Goal: Information Seeking & Learning: Check status

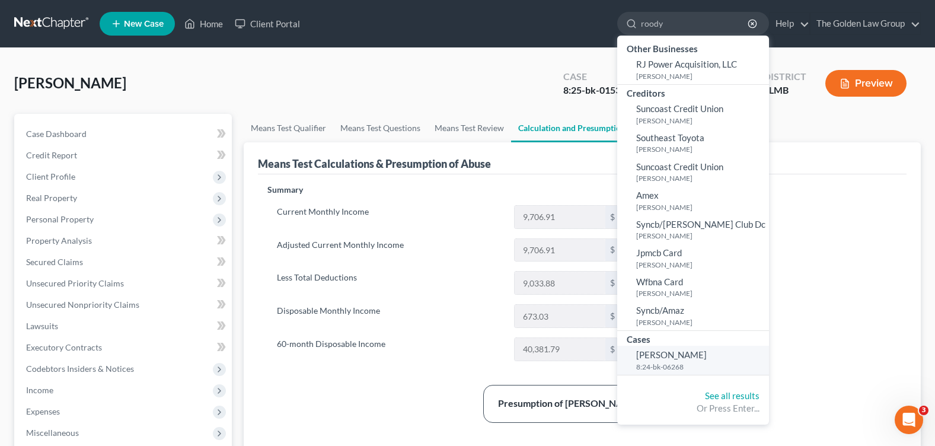
click at [671, 350] on span "[PERSON_NAME]" at bounding box center [671, 354] width 71 height 11
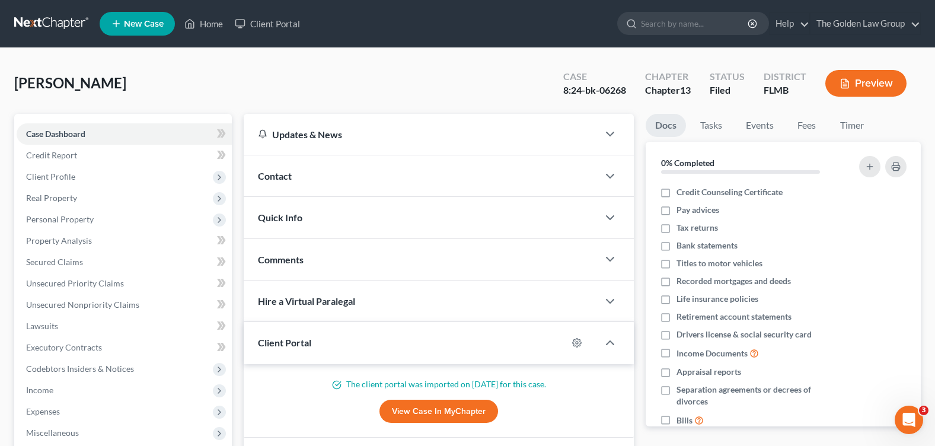
scroll to position [237, 0]
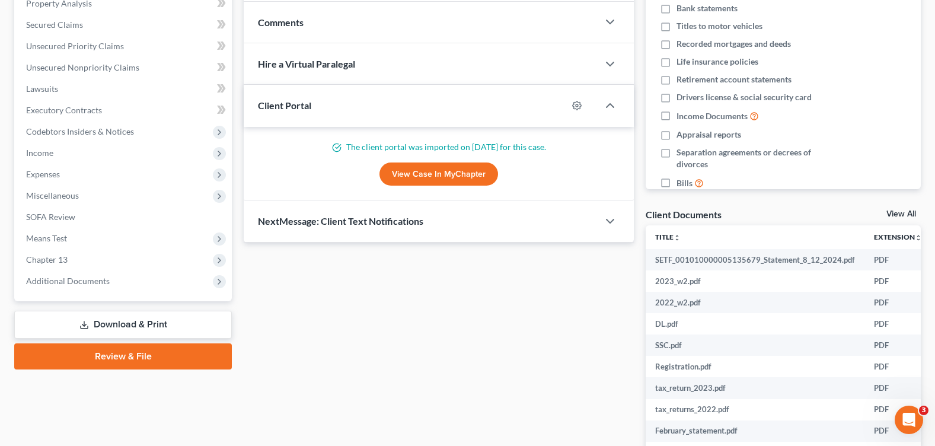
drag, startPoint x: 73, startPoint y: 282, endPoint x: 88, endPoint y: 334, distance: 54.8
click at [73, 282] on span "Additional Documents" at bounding box center [68, 281] width 84 height 10
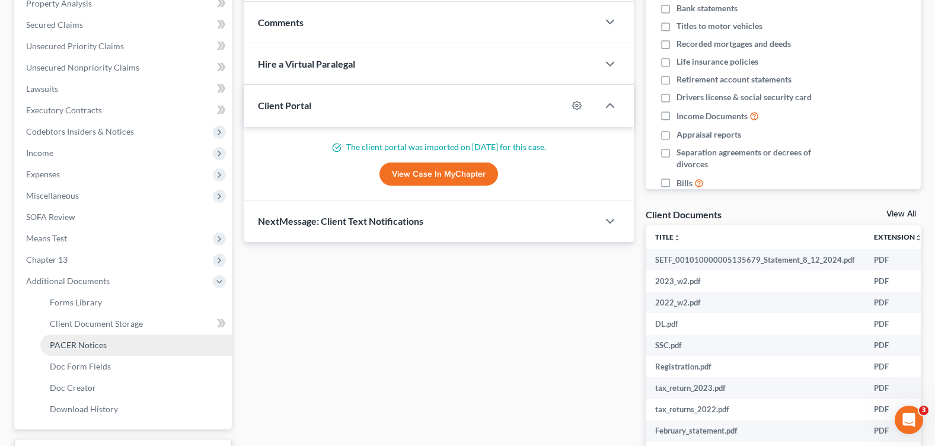
click at [88, 337] on link "PACER Notices" at bounding box center [136, 344] width 192 height 21
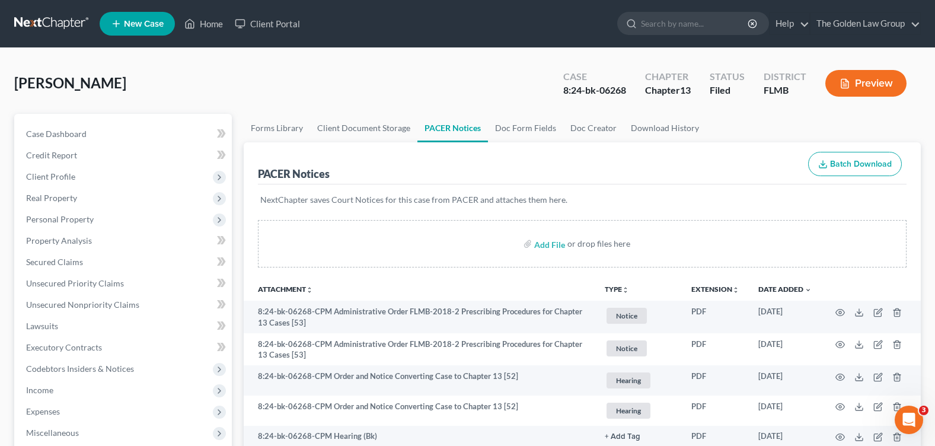
click at [269, 76] on div "[PERSON_NAME], Roody Upgraded Case 8:24-bk-06268 Chapter Chapter 13 Status File…" at bounding box center [467, 88] width 907 height 52
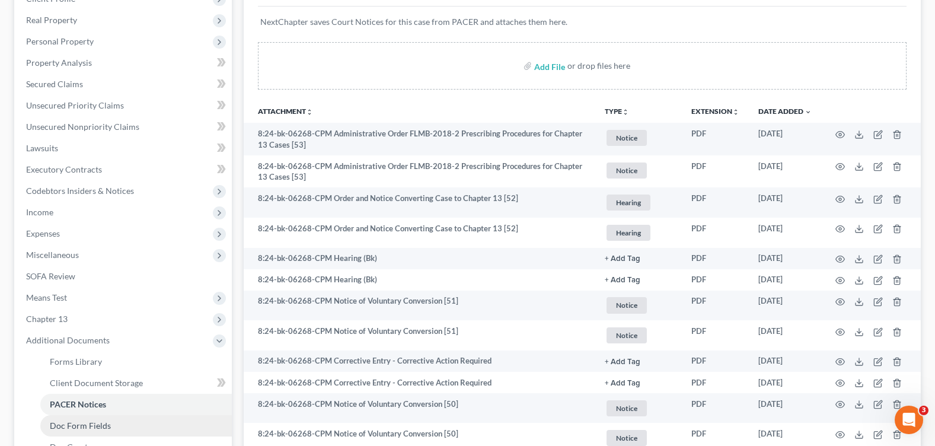
scroll to position [237, 0]
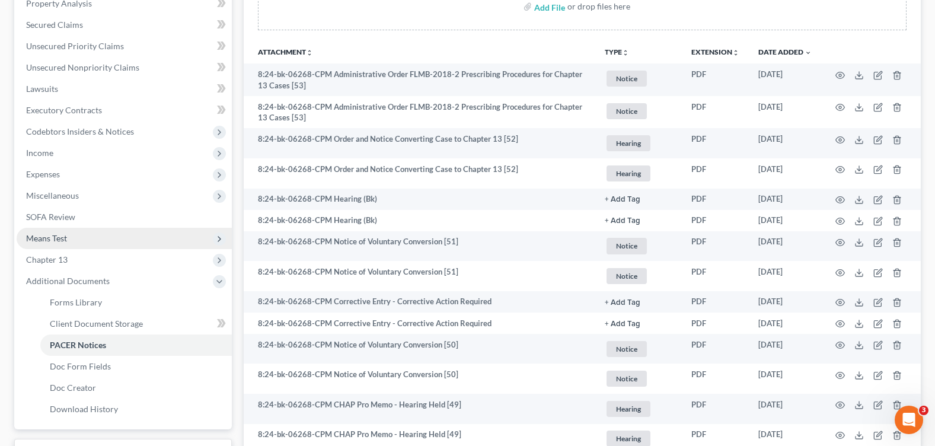
drag, startPoint x: 60, startPoint y: 255, endPoint x: 61, endPoint y: 246, distance: 8.9
click at [60, 255] on span "Chapter 13" at bounding box center [47, 259] width 42 height 10
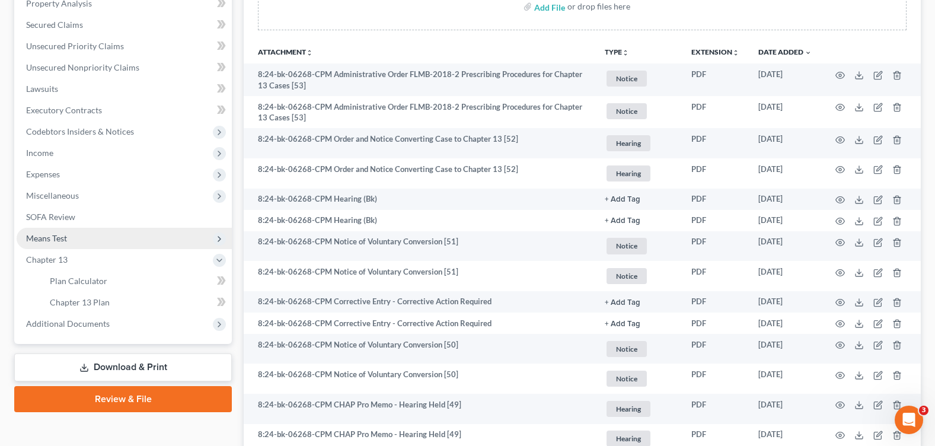
click at [61, 239] on span "Means Test" at bounding box center [46, 238] width 41 height 10
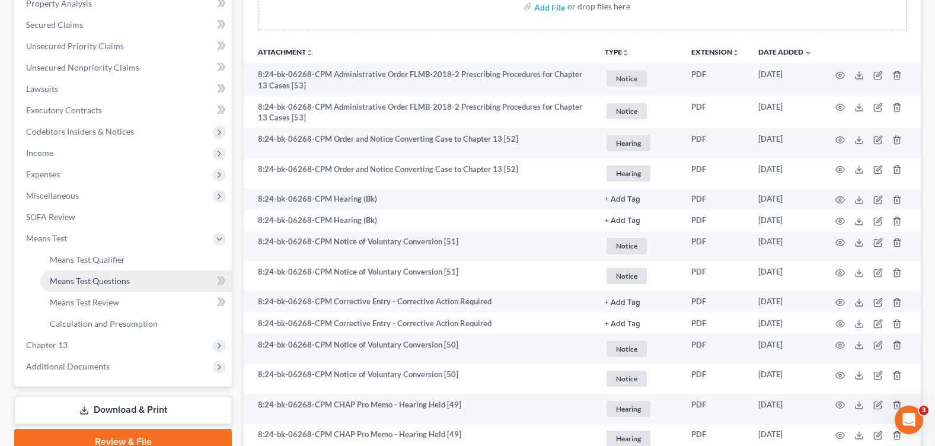
click at [98, 280] on span "Means Test Questions" at bounding box center [90, 281] width 80 height 10
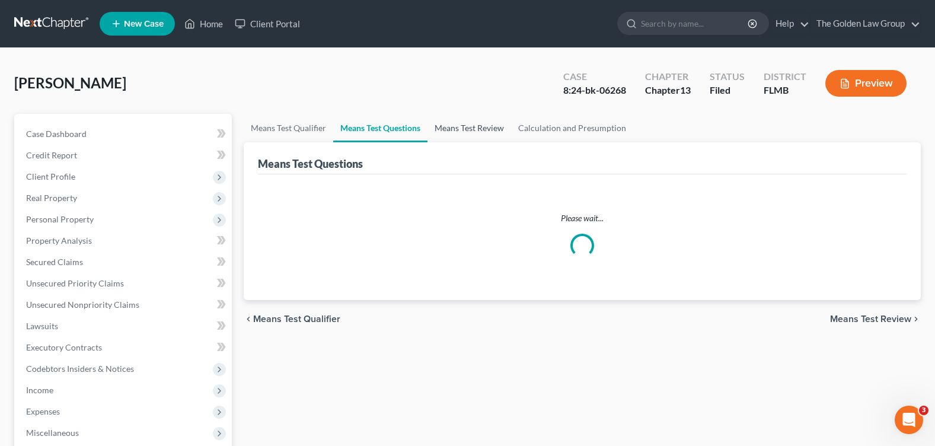
click at [459, 130] on link "Means Test Review" at bounding box center [470, 128] width 84 height 28
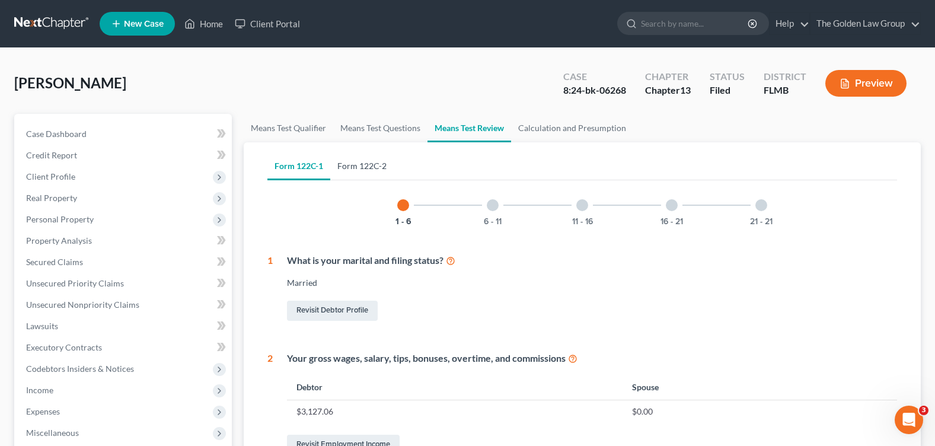
click at [363, 170] on link "Form 122C-2" at bounding box center [361, 166] width 63 height 28
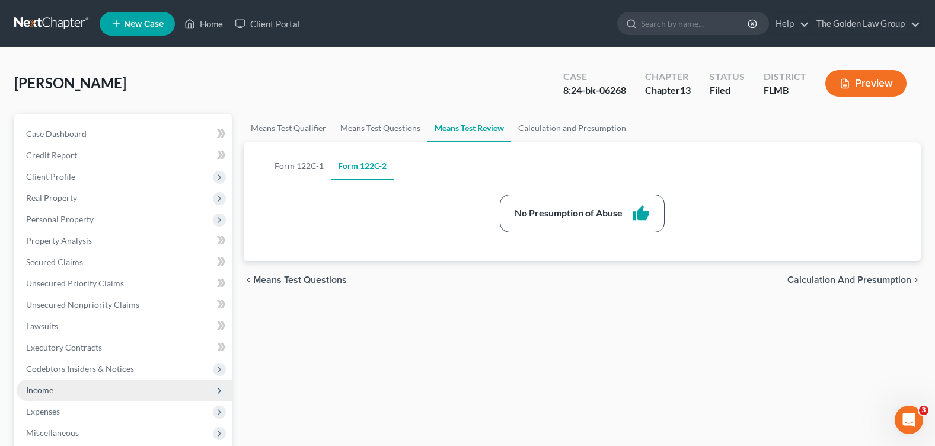
click at [84, 394] on span "Income" at bounding box center [124, 389] width 215 height 21
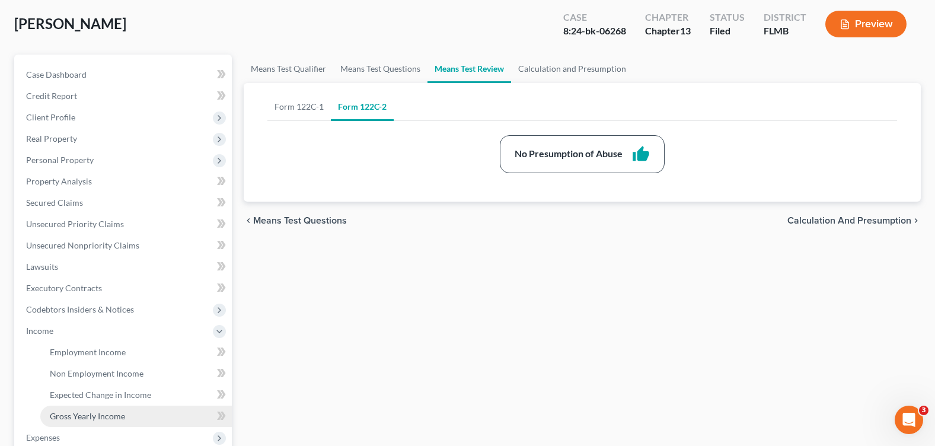
scroll to position [119, 0]
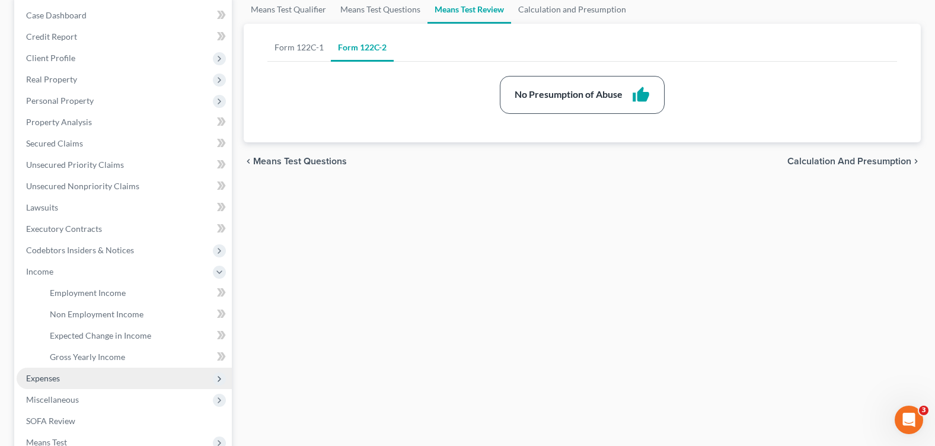
click at [71, 382] on span "Expenses" at bounding box center [124, 378] width 215 height 21
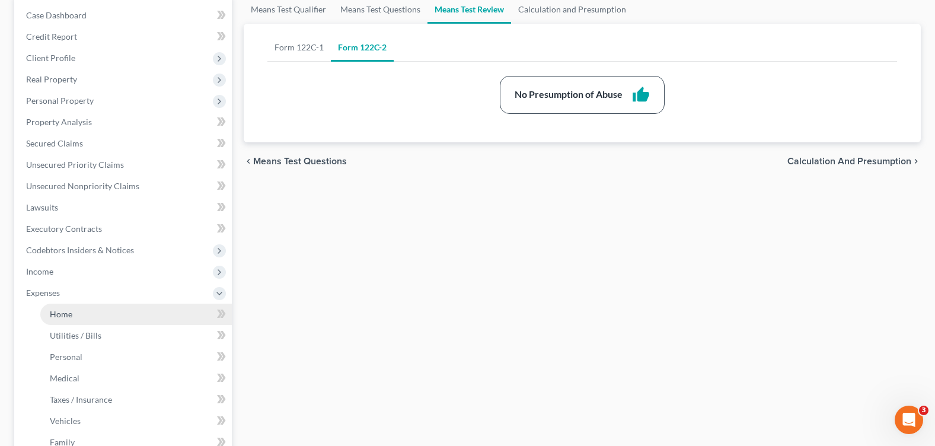
click at [75, 317] on link "Home" at bounding box center [136, 314] width 192 height 21
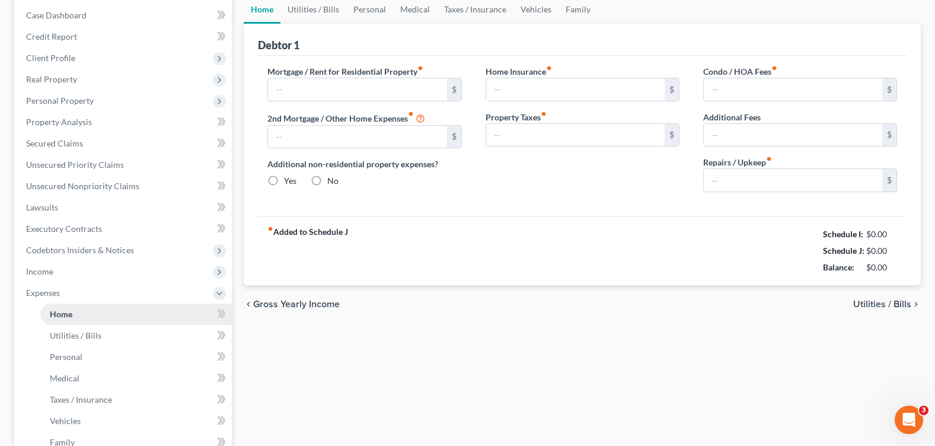
type input "0.00"
radio input "true"
type input "0.00"
type input "43.00"
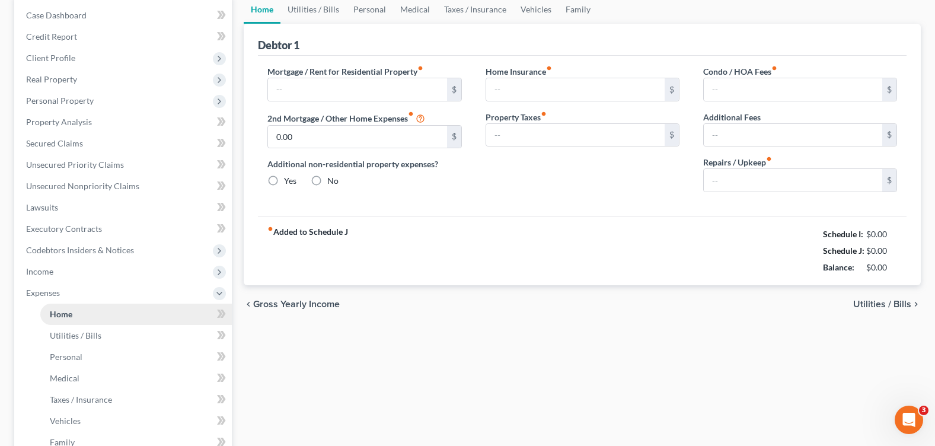
type input "0.00"
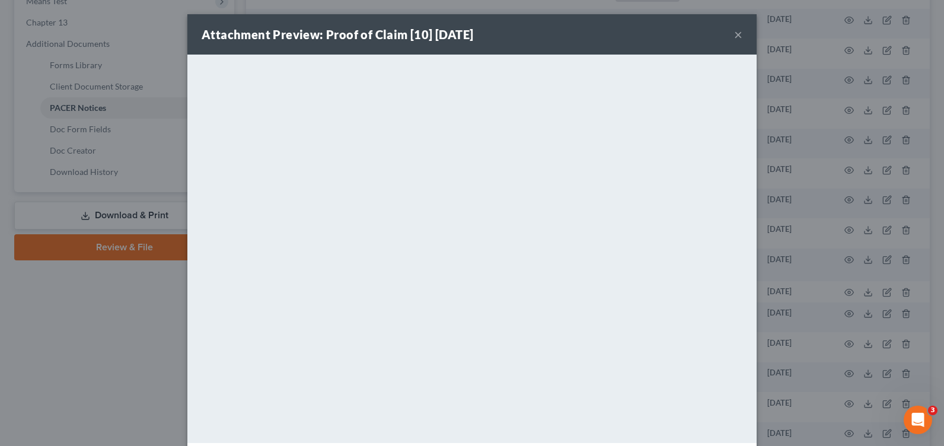
drag, startPoint x: 734, startPoint y: 35, endPoint x: 700, endPoint y: 56, distance: 40.2
click at [734, 35] on button "×" at bounding box center [738, 34] width 8 height 14
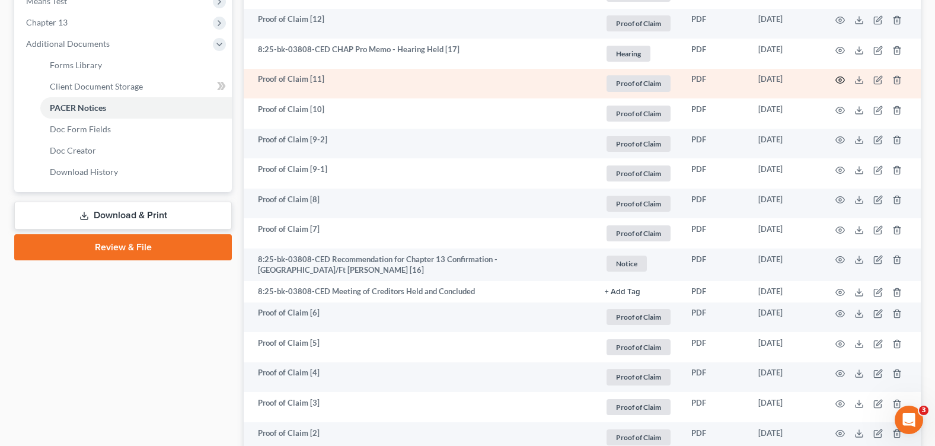
click at [844, 81] on icon "button" at bounding box center [840, 80] width 9 height 7
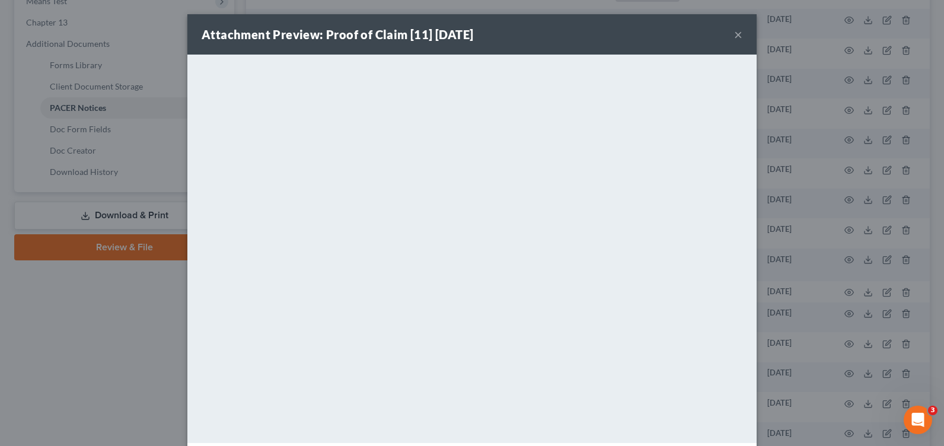
drag, startPoint x: 734, startPoint y: 36, endPoint x: 157, endPoint y: 210, distance: 602.7
click at [727, 42] on div "Attachment Preview: Proof of Claim [11] 08/05/2025 ×" at bounding box center [471, 34] width 569 height 40
click at [734, 34] on button "×" at bounding box center [738, 34] width 8 height 14
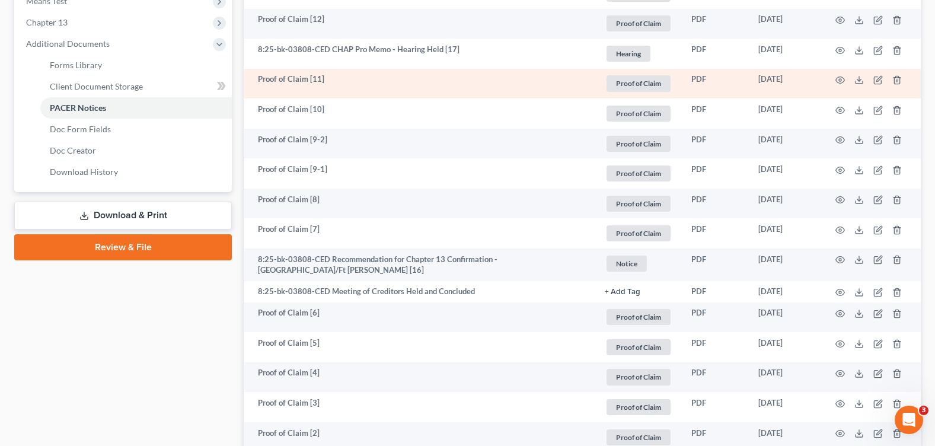
scroll to position [356, 0]
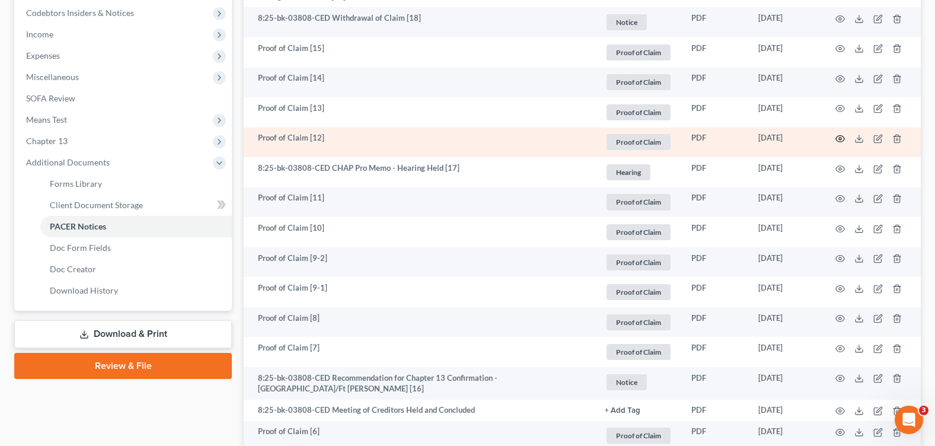
click at [842, 138] on icon "button" at bounding box center [839, 138] width 9 height 9
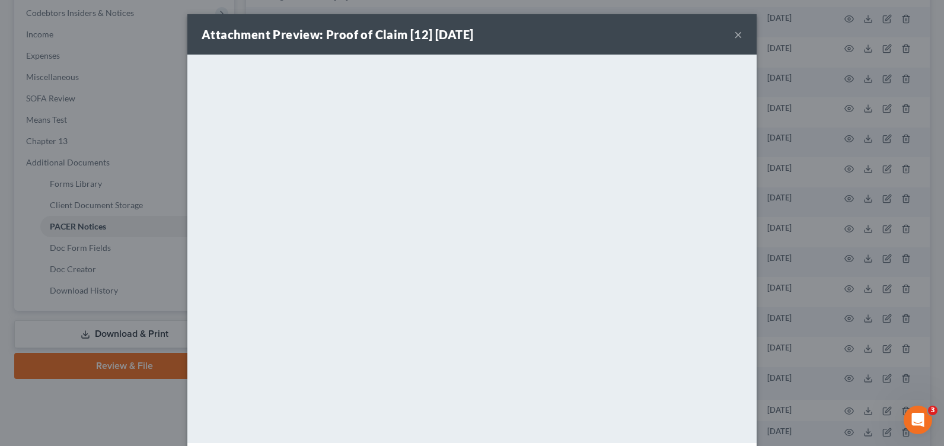
click at [734, 33] on button "×" at bounding box center [738, 34] width 8 height 14
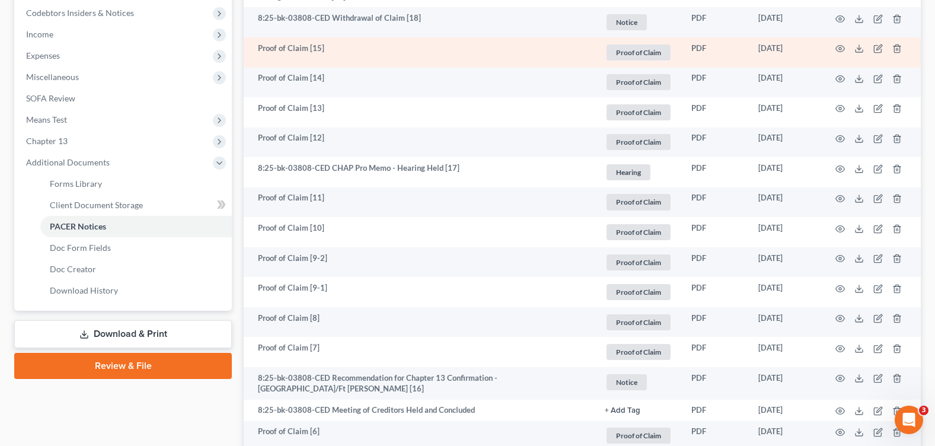
scroll to position [237, 0]
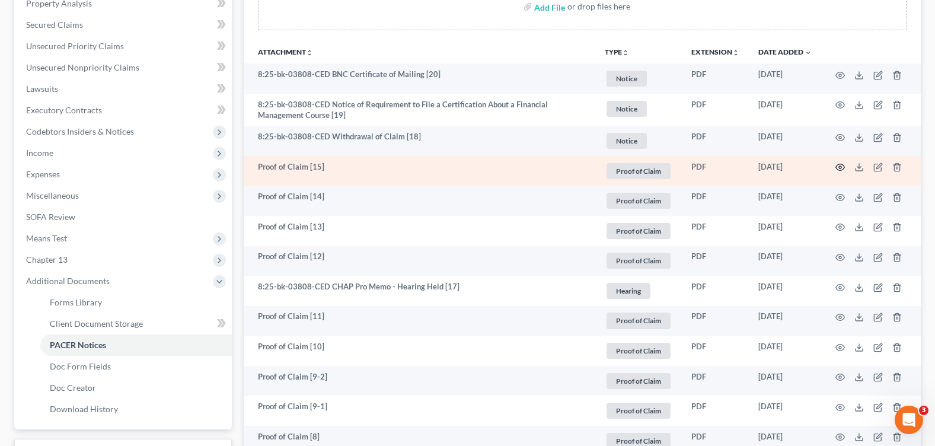
click at [841, 167] on circle "button" at bounding box center [840, 167] width 2 height 2
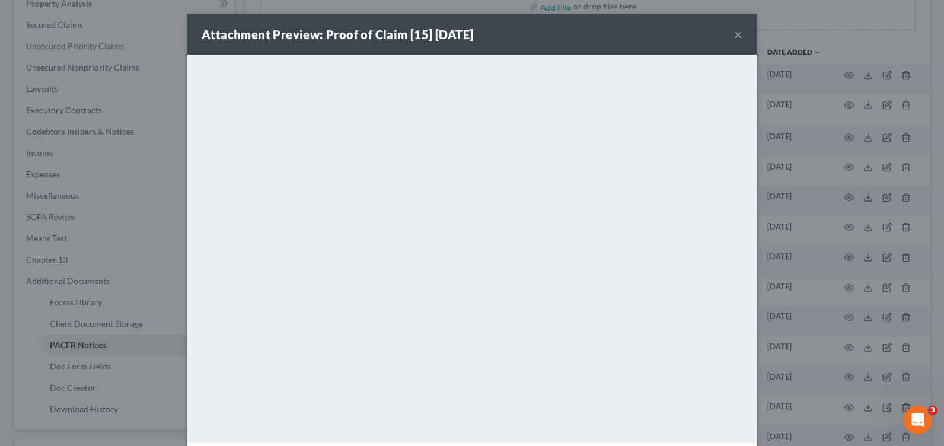
click at [734, 36] on button "×" at bounding box center [738, 34] width 8 height 14
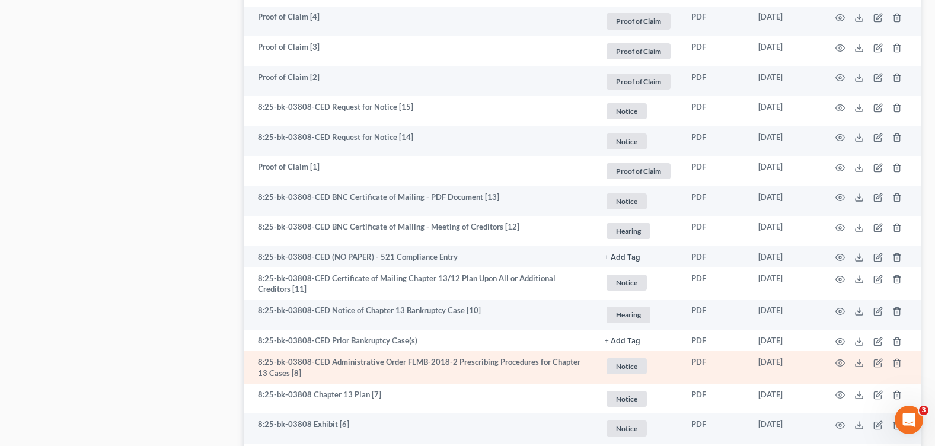
scroll to position [889, 0]
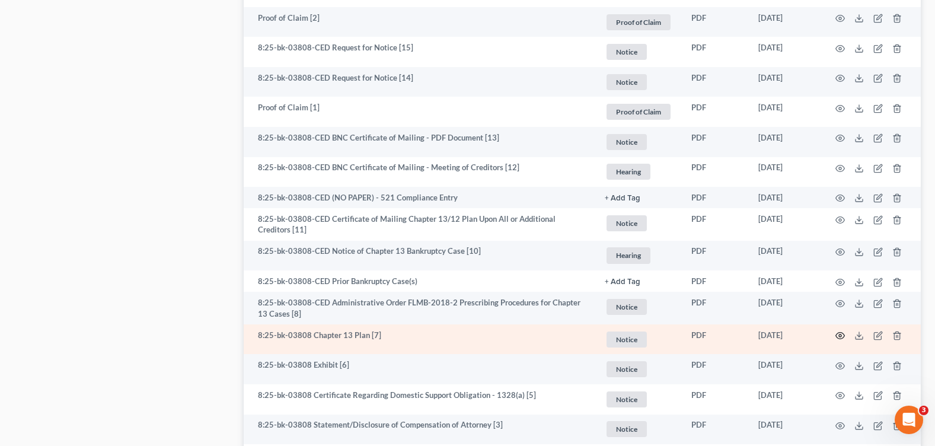
click at [840, 334] on circle "button" at bounding box center [840, 335] width 2 height 2
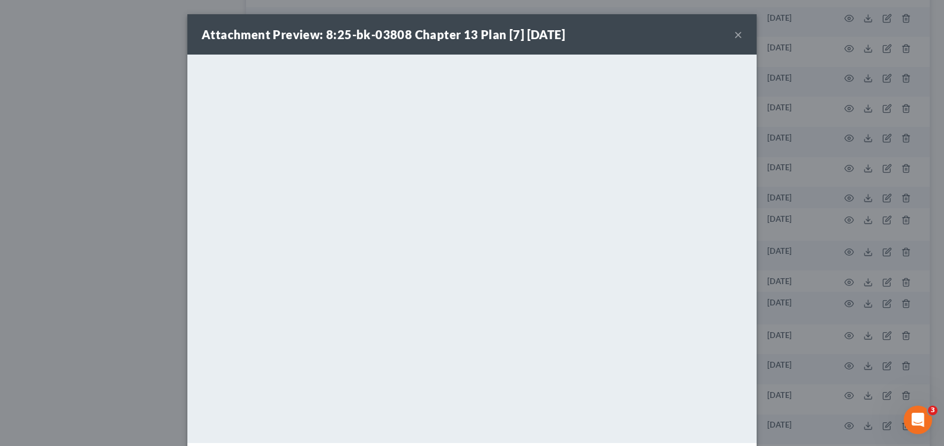
click at [734, 34] on button "×" at bounding box center [738, 34] width 8 height 14
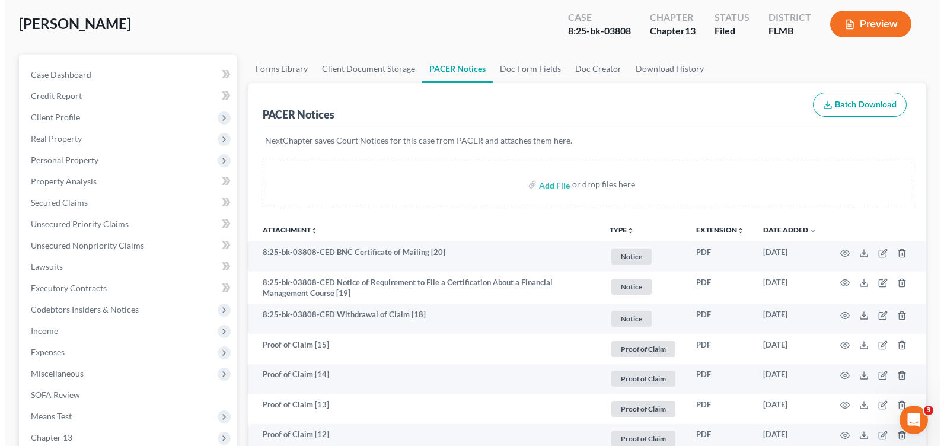
scroll to position [0, 0]
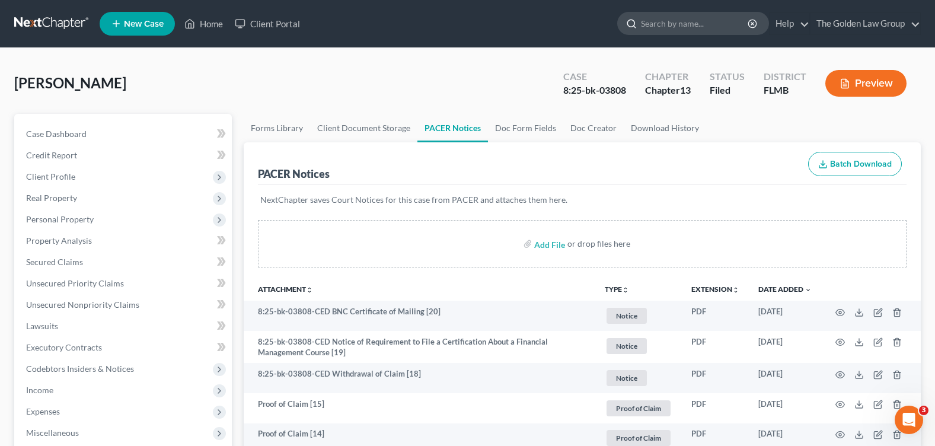
click at [660, 27] on input "search" at bounding box center [695, 23] width 109 height 22
type input "davis, kevin"
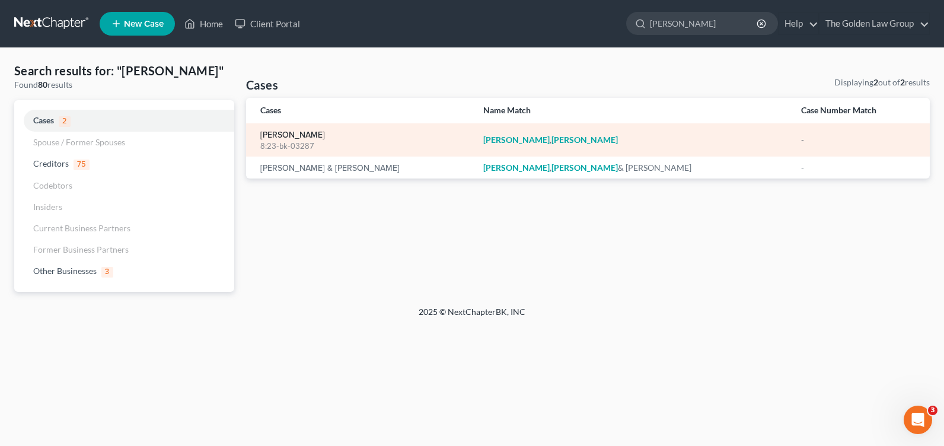
click at [296, 131] on link "Davis, Kevin" at bounding box center [292, 135] width 65 height 8
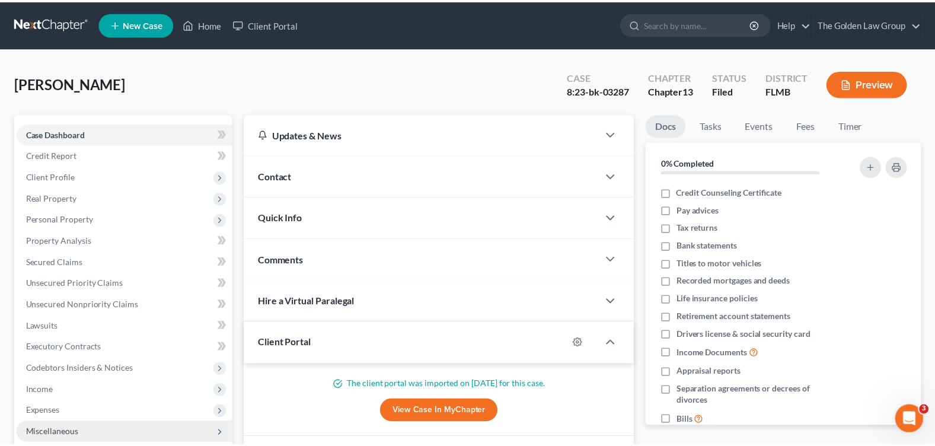
scroll to position [206, 0]
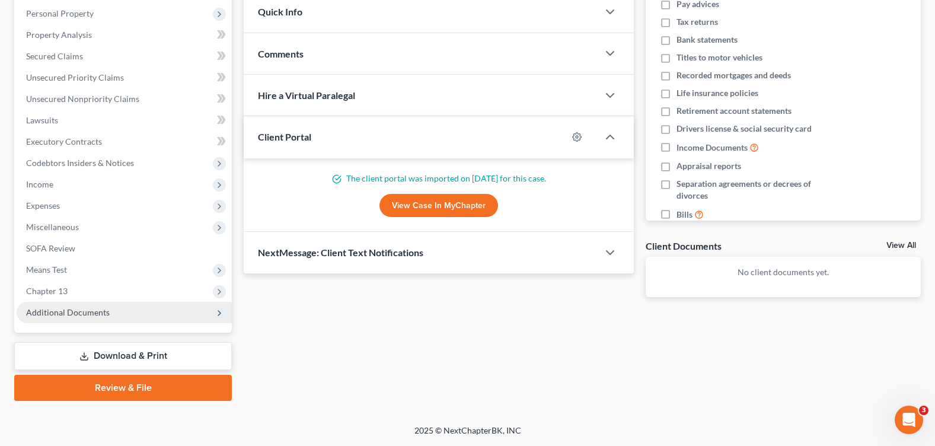
click at [90, 312] on span "Additional Documents" at bounding box center [68, 312] width 84 height 10
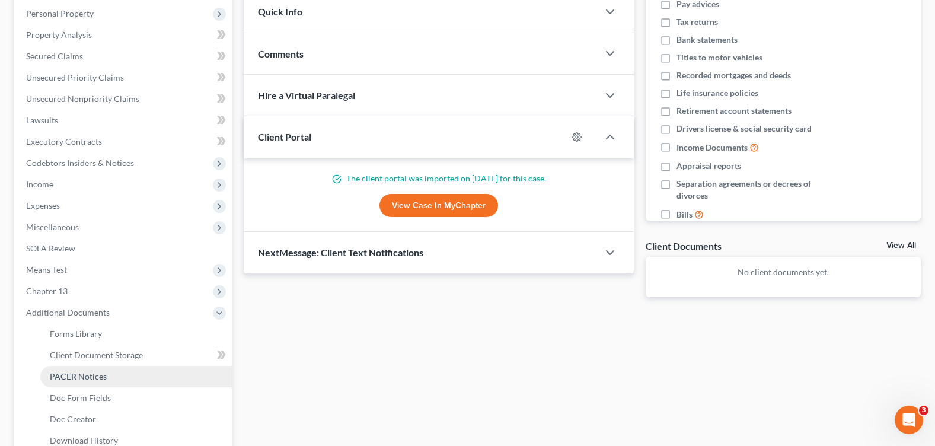
click at [135, 377] on link "PACER Notices" at bounding box center [136, 376] width 192 height 21
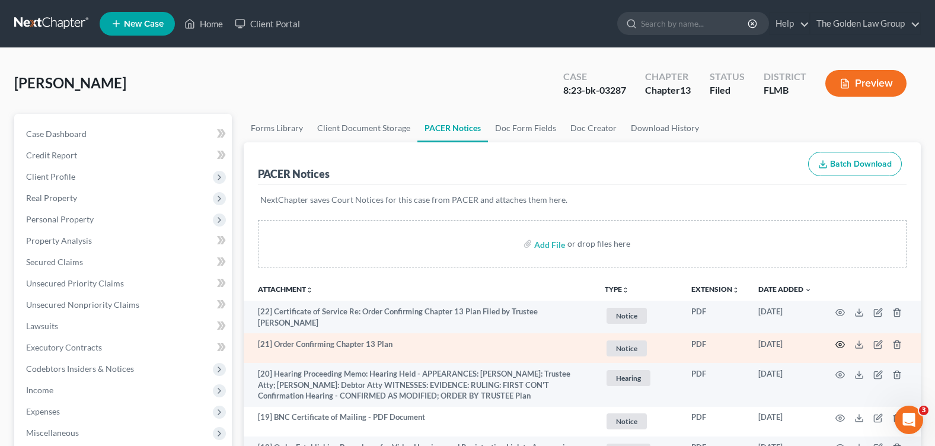
click at [840, 340] on icon "button" at bounding box center [839, 344] width 9 height 9
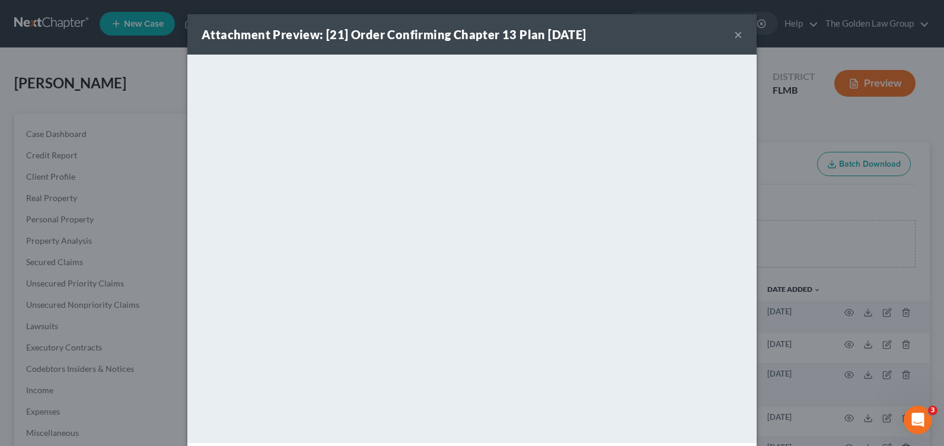
click at [734, 32] on button "×" at bounding box center [738, 34] width 8 height 14
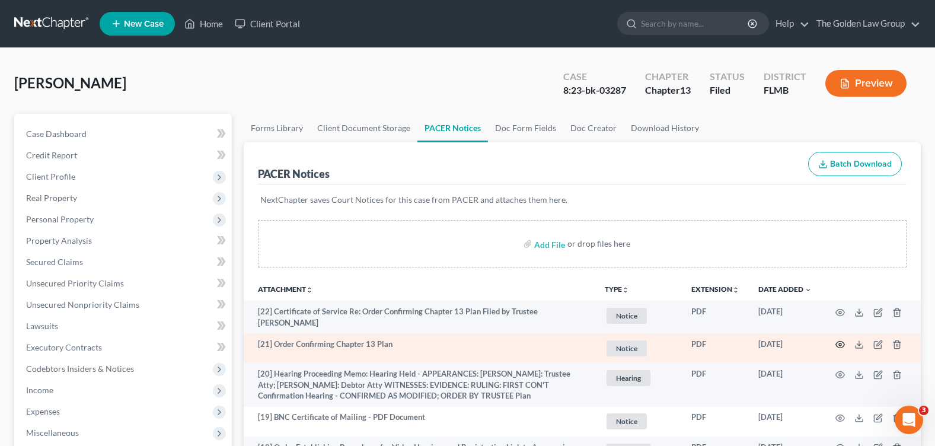
click at [838, 340] on icon "button" at bounding box center [839, 344] width 9 height 9
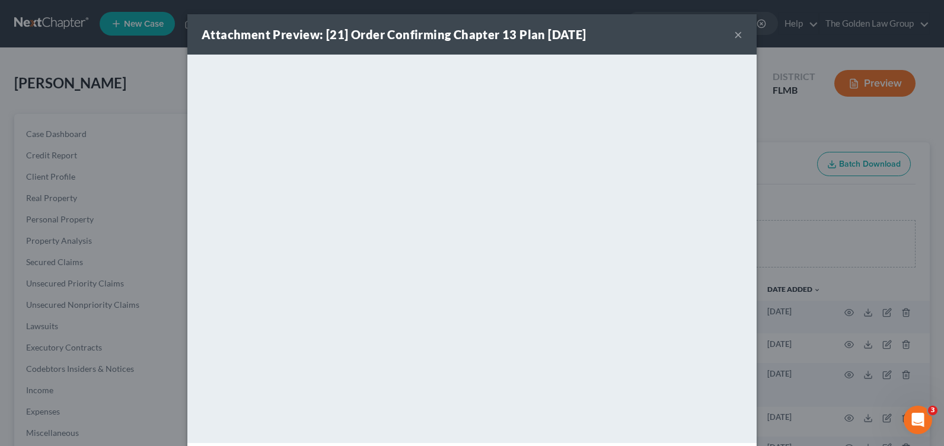
click at [739, 35] on div "Attachment Preview: [21] Order Confirming Chapter 13 Plan 02/26/2024 ×" at bounding box center [471, 34] width 569 height 40
click at [736, 33] on button "×" at bounding box center [738, 34] width 8 height 14
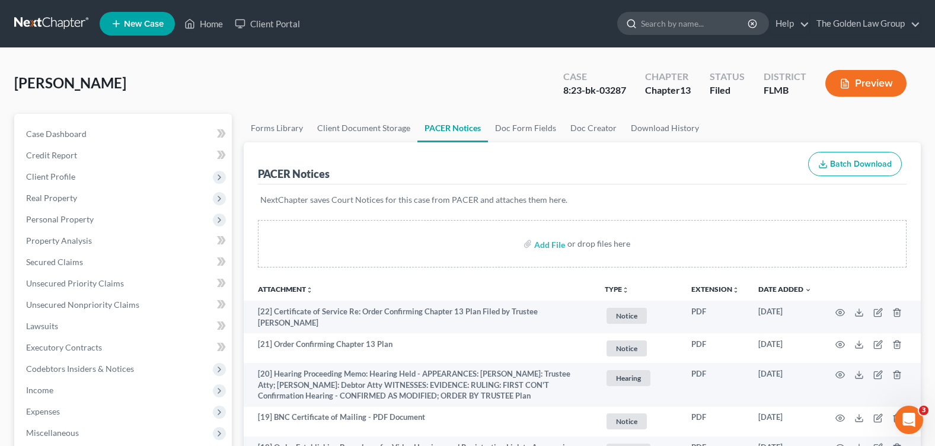
click at [675, 20] on input "search" at bounding box center [695, 23] width 109 height 22
type input "ha"
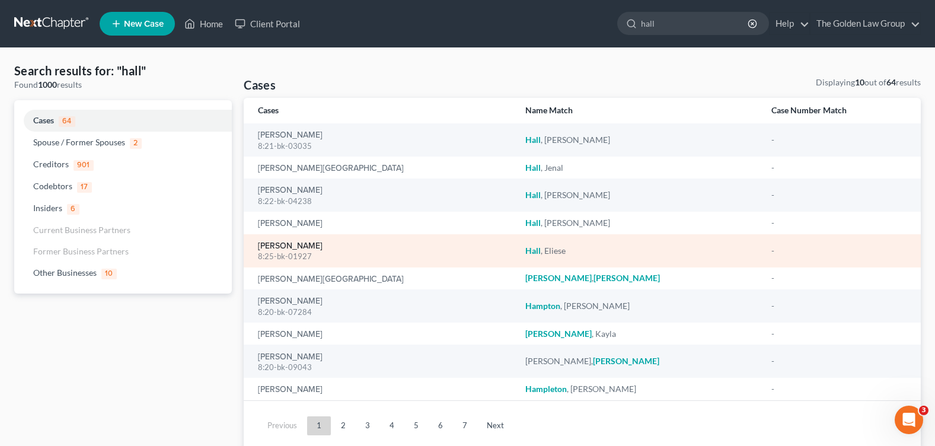
click at [286, 244] on link "Hall, Eliese" at bounding box center [290, 246] width 65 height 8
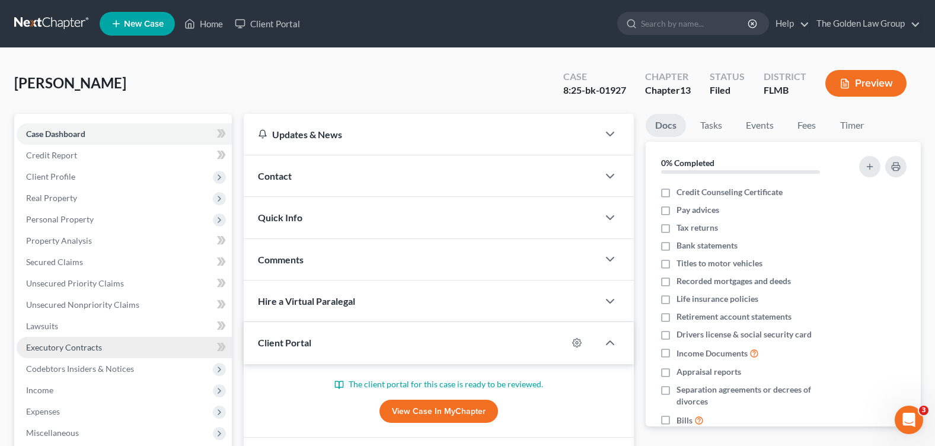
scroll to position [178, 0]
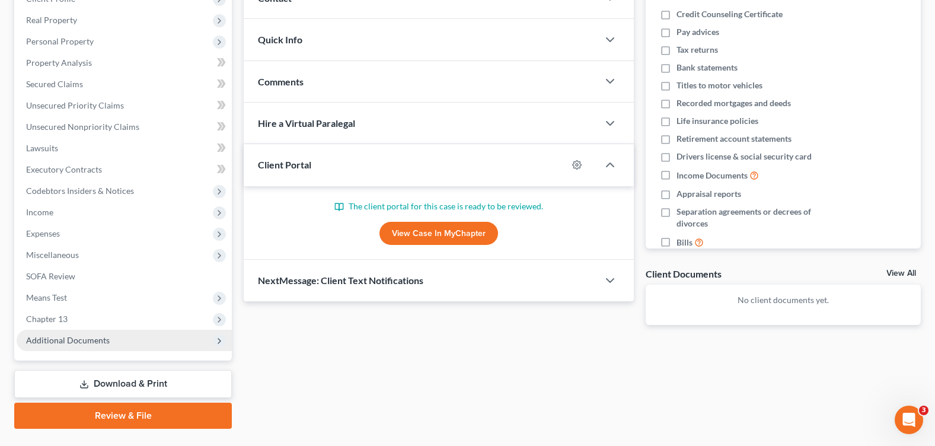
click at [110, 340] on span "Additional Documents" at bounding box center [124, 340] width 215 height 21
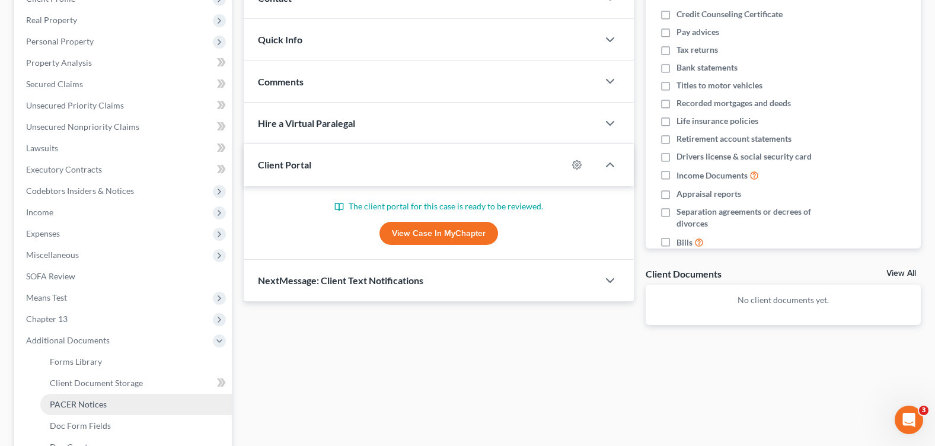
click at [109, 400] on link "PACER Notices" at bounding box center [136, 404] width 192 height 21
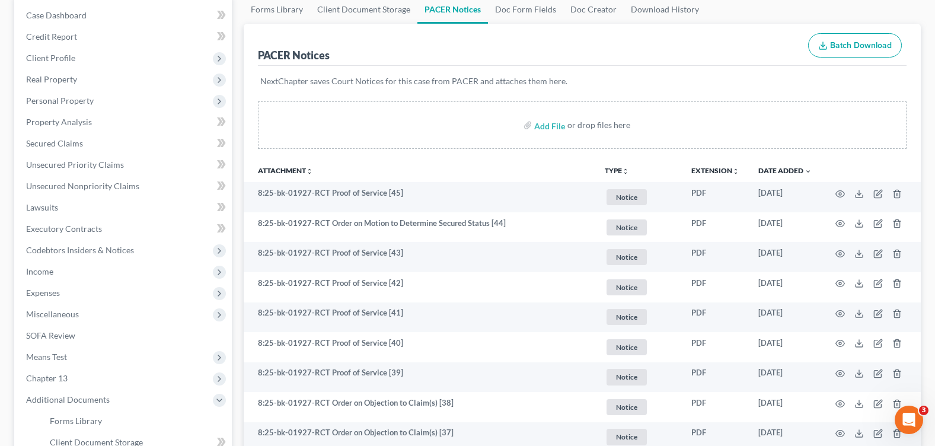
scroll to position [237, 0]
